Goal: Task Accomplishment & Management: Manage account settings

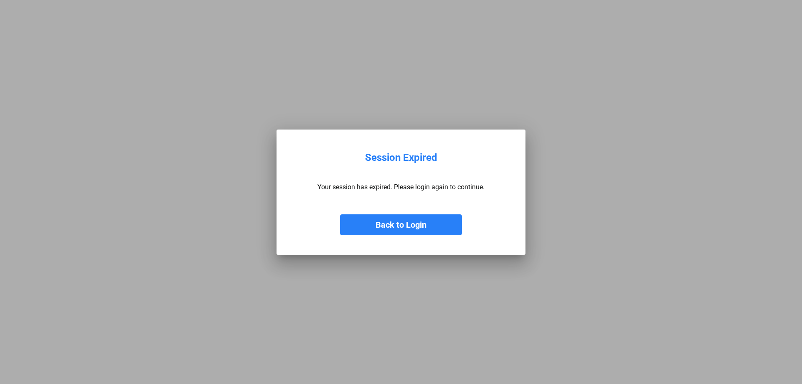
click at [365, 217] on button "Back to Login" at bounding box center [401, 224] width 122 height 21
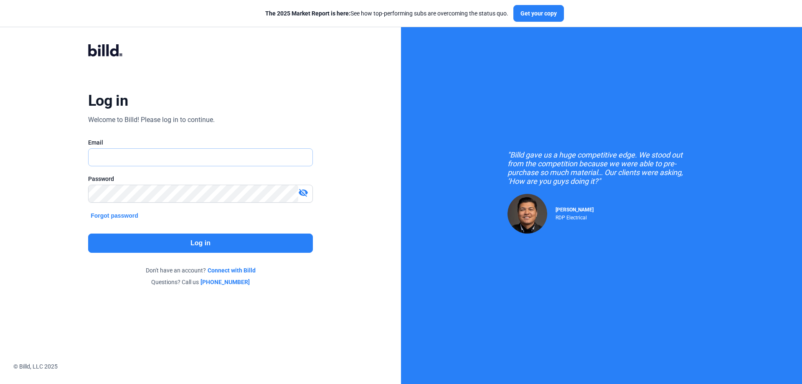
type input "[EMAIL_ADDRESS][DOMAIN_NAME]"
click at [198, 246] on button "Log in" at bounding box center [200, 243] width 225 height 19
